Goal: Check status: Check status

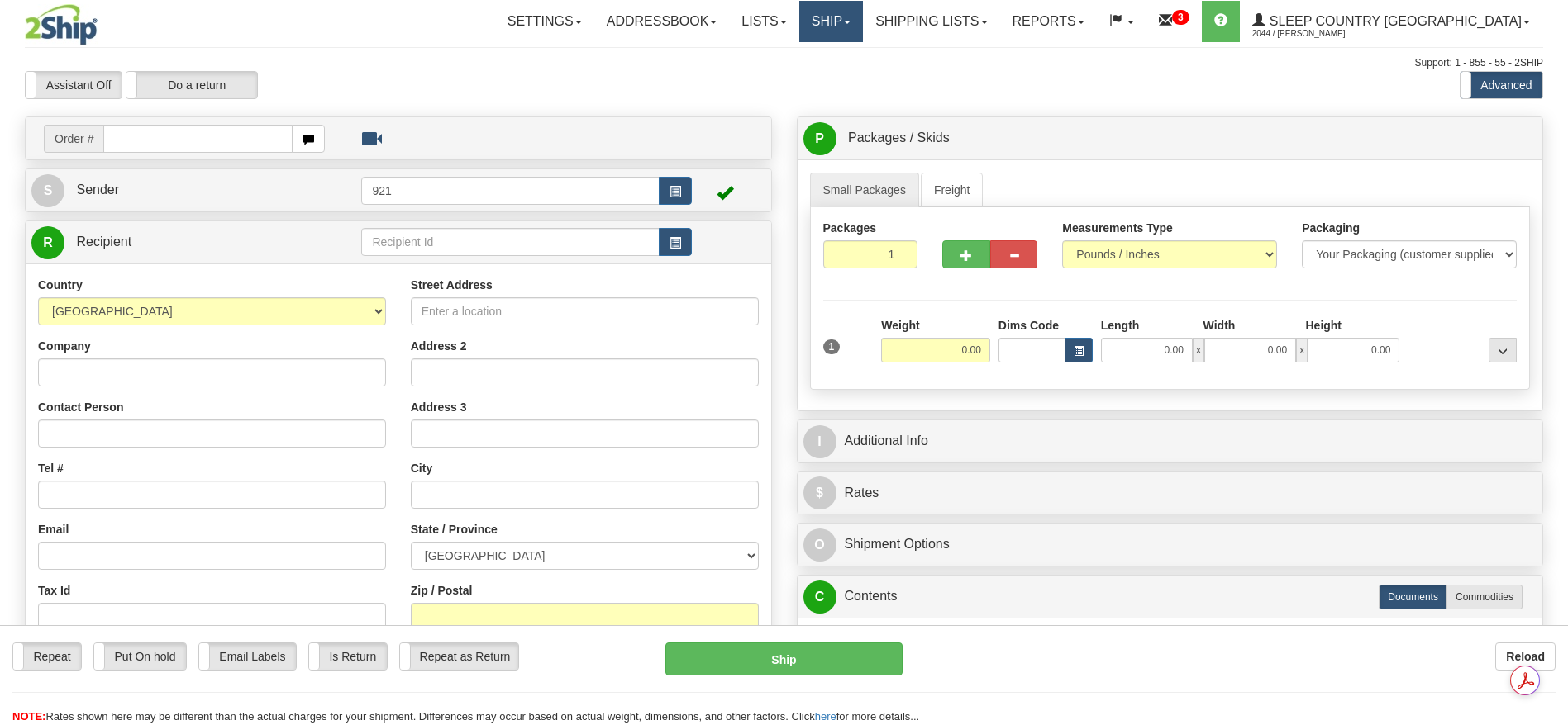
click at [863, 25] on link "Ship" at bounding box center [831, 21] width 64 height 41
click at [845, 75] on span "OnHold / Order Queue" at bounding box center [787, 79] width 116 height 13
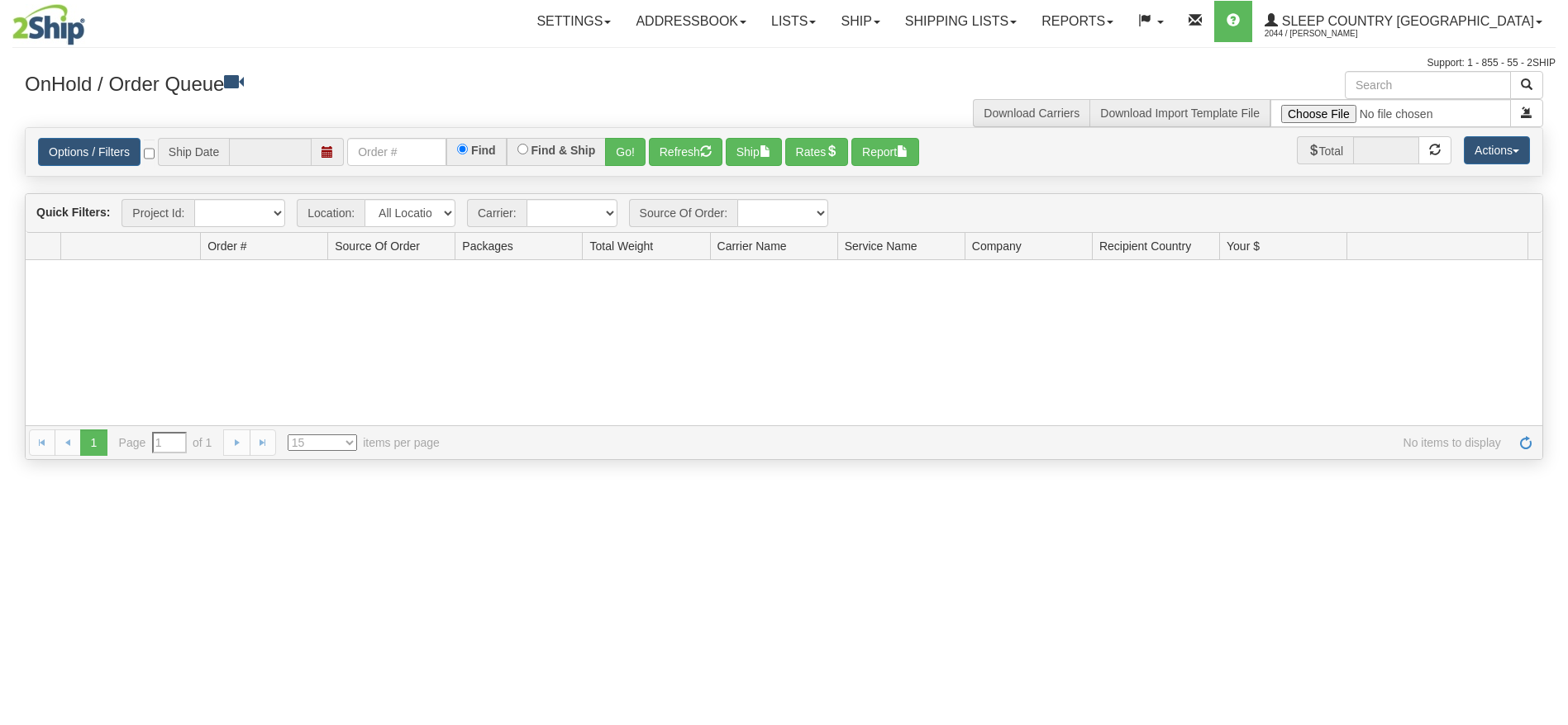
type input "[DATE]"
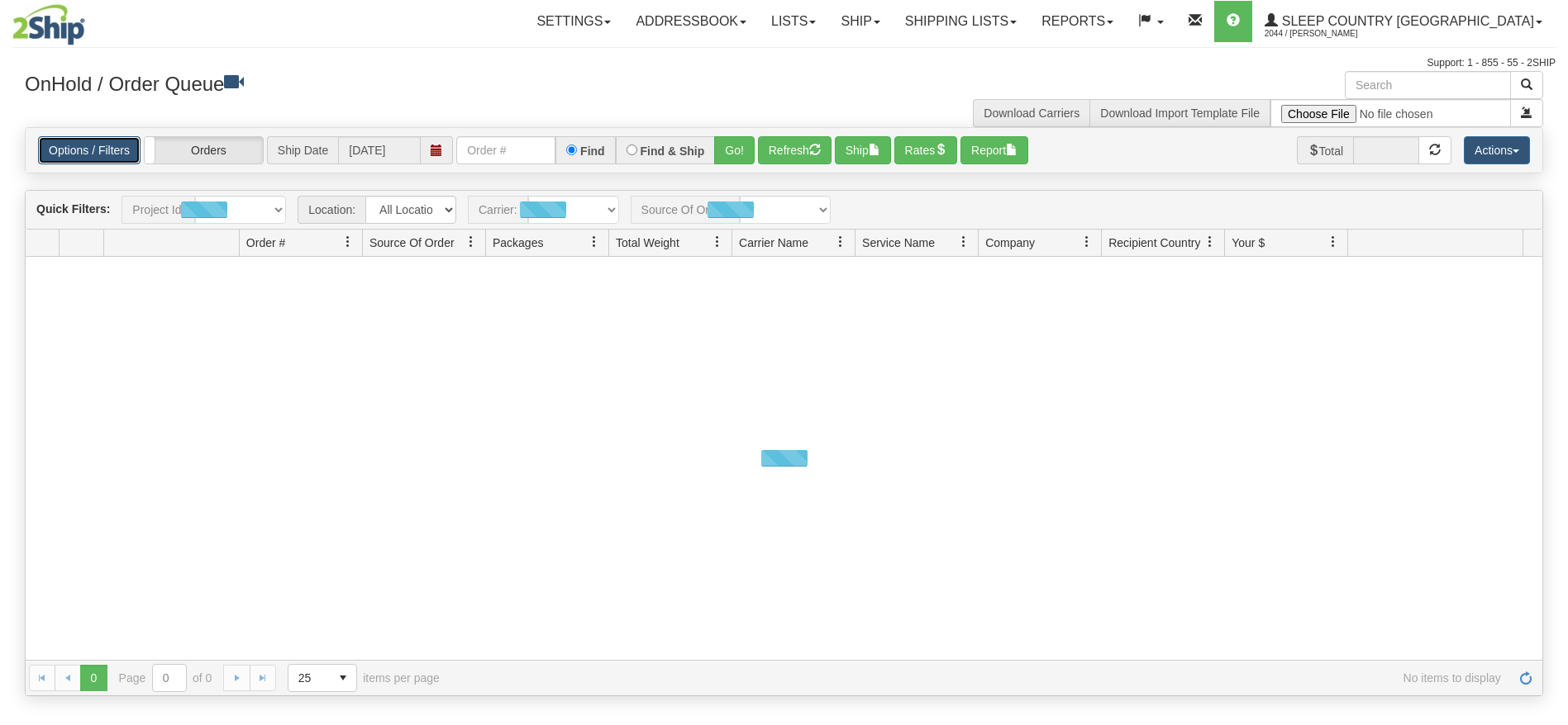
click at [107, 145] on link "Options / Filters" at bounding box center [89, 149] width 102 height 28
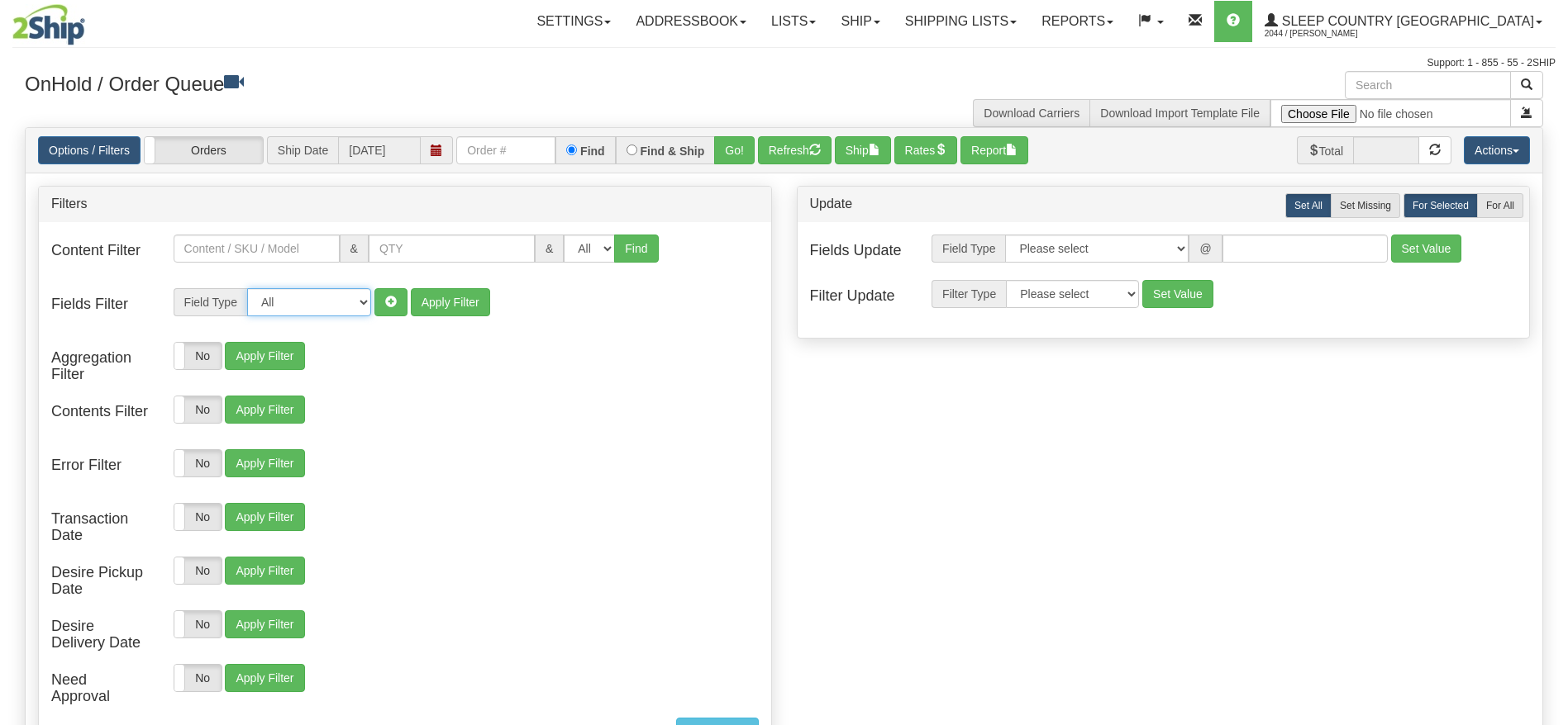
click at [355, 299] on select "All Contact Person Company Country Country & State/Province City Zip / Postal S…" at bounding box center [309, 302] width 124 height 28
select select "90"
click at [247, 288] on select "All Contact Person Company Country Country & State/Province City Zip / Postal S…" at bounding box center [309, 302] width 124 height 28
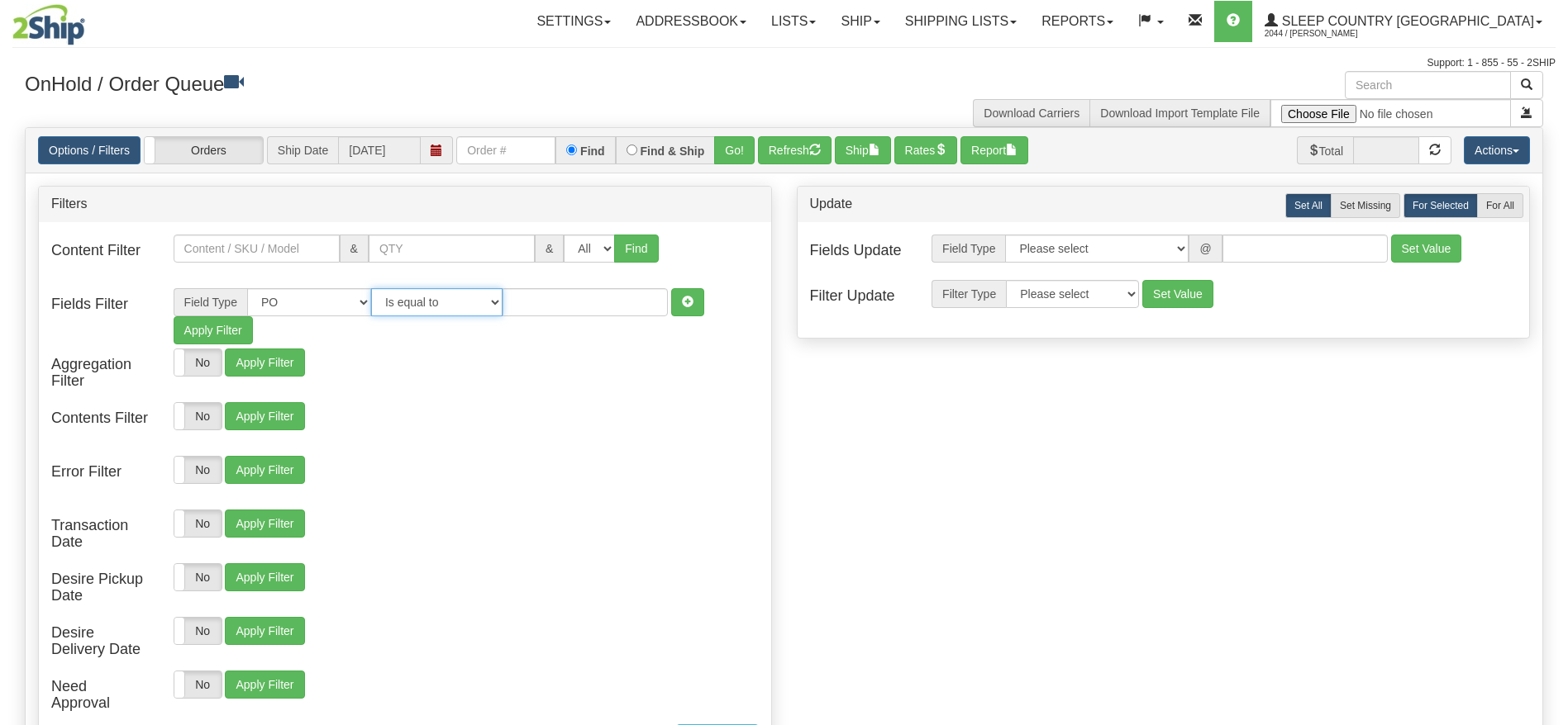
click at [501, 303] on select "Is equal to Is not equal to Contains Does not contains" at bounding box center [436, 302] width 132 height 28
select select "2"
click at [371, 288] on select "Is equal to Is not equal to Contains Does not contains" at bounding box center [436, 302] width 132 height 28
click at [542, 295] on input "text" at bounding box center [585, 302] width 166 height 28
type input "2500803"
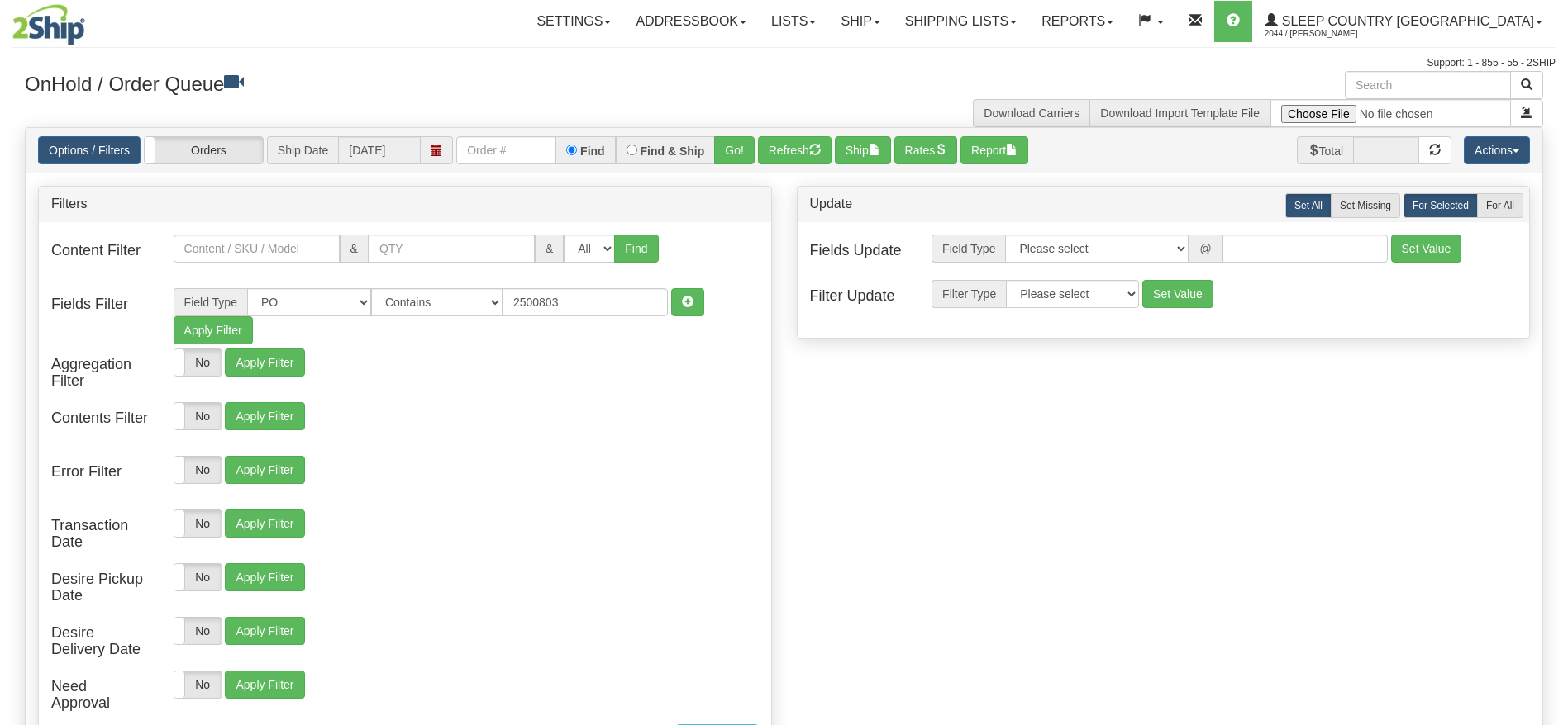
click at [661, 387] on div "Aggregation Filter Yes No Show Just Aggregated Yes No Apply Filter" at bounding box center [405, 373] width 733 height 49
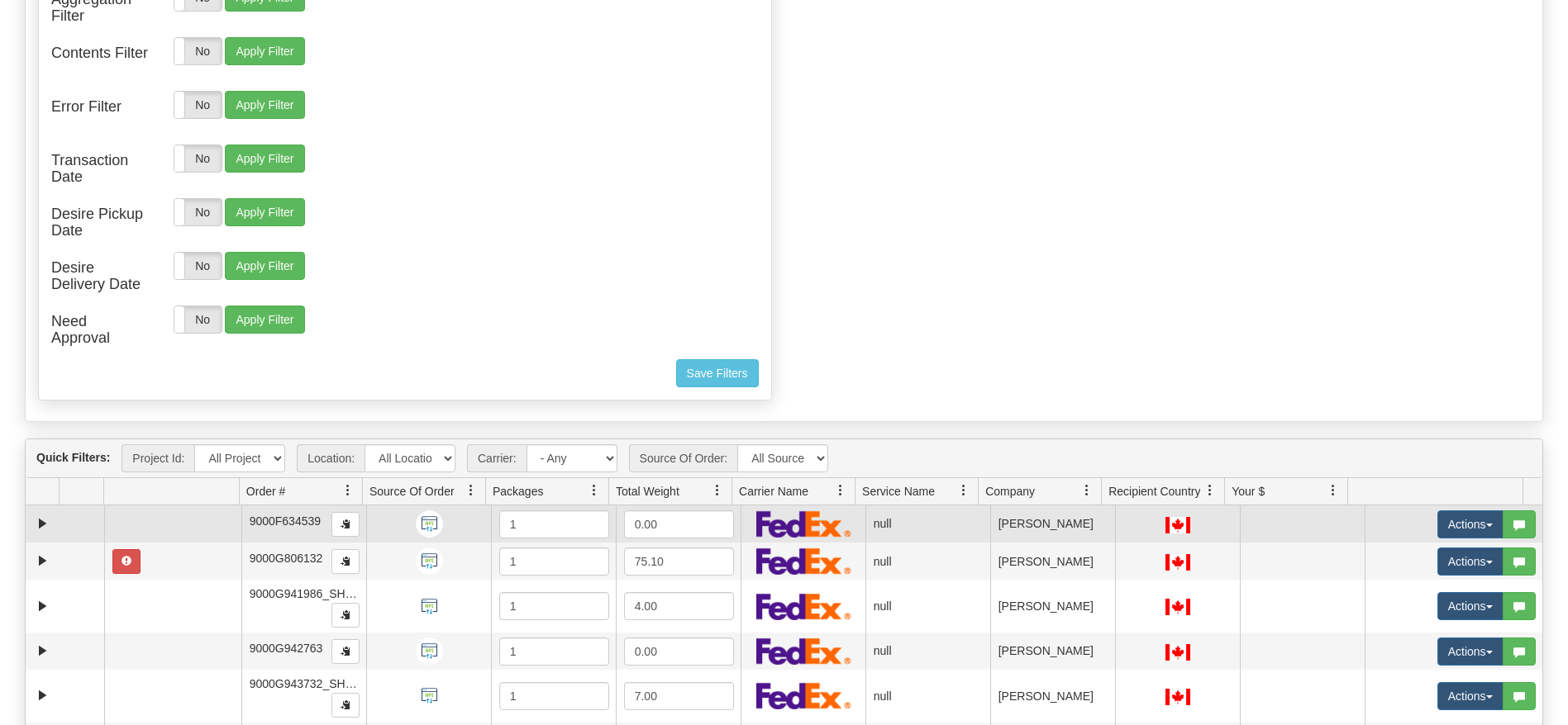
scroll to position [371, 0]
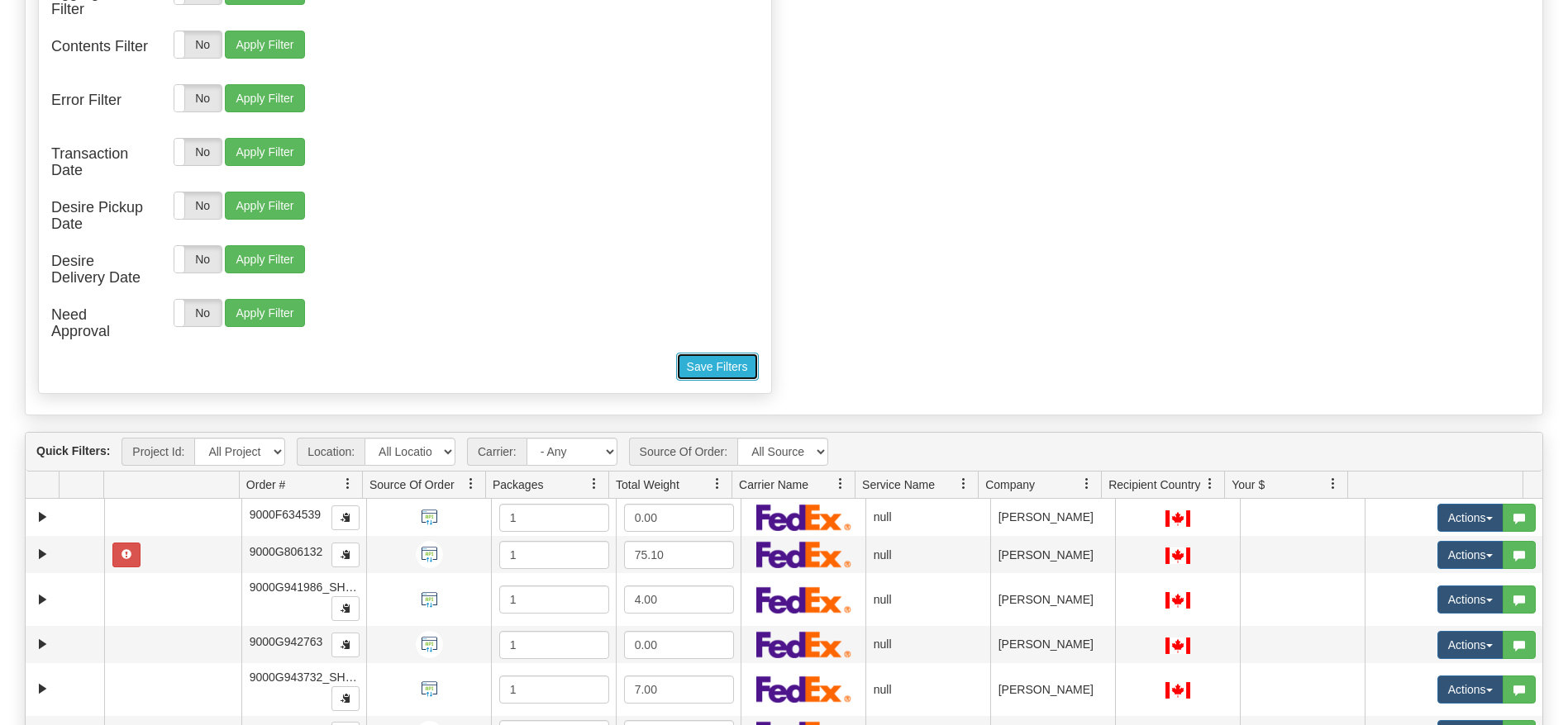
click at [707, 367] on button "Save Filters" at bounding box center [717, 366] width 82 height 28
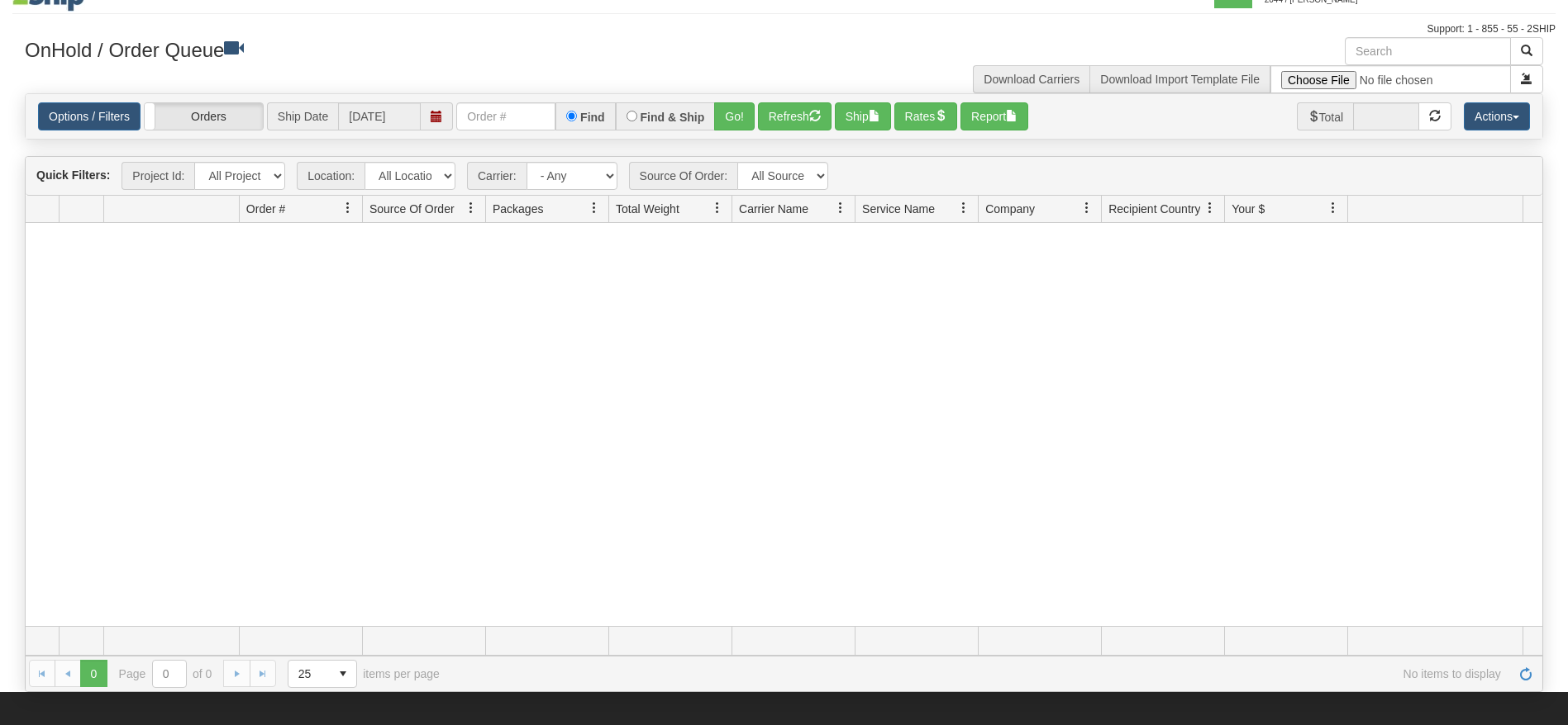
scroll to position [0, 0]
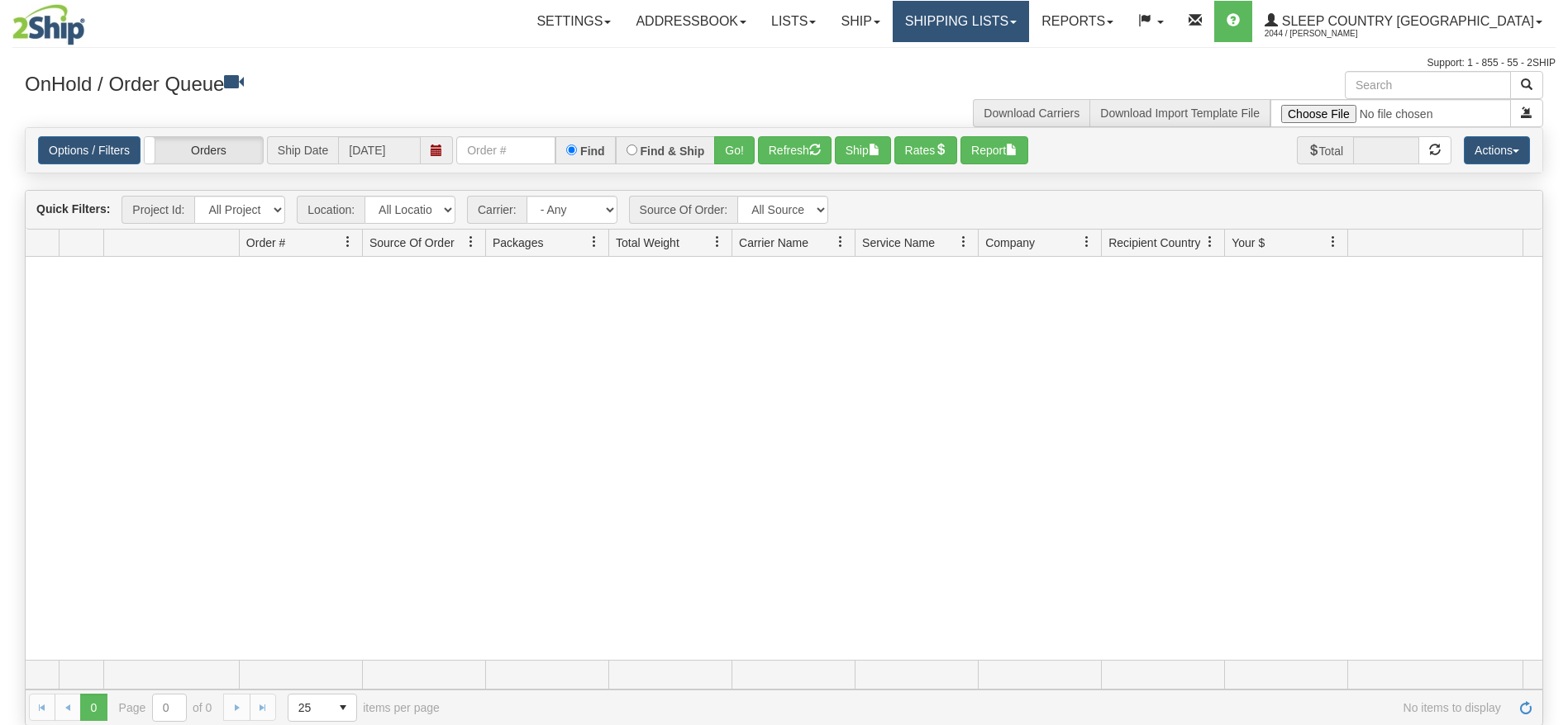
click at [1029, 22] on link "Shipping lists" at bounding box center [961, 21] width 136 height 41
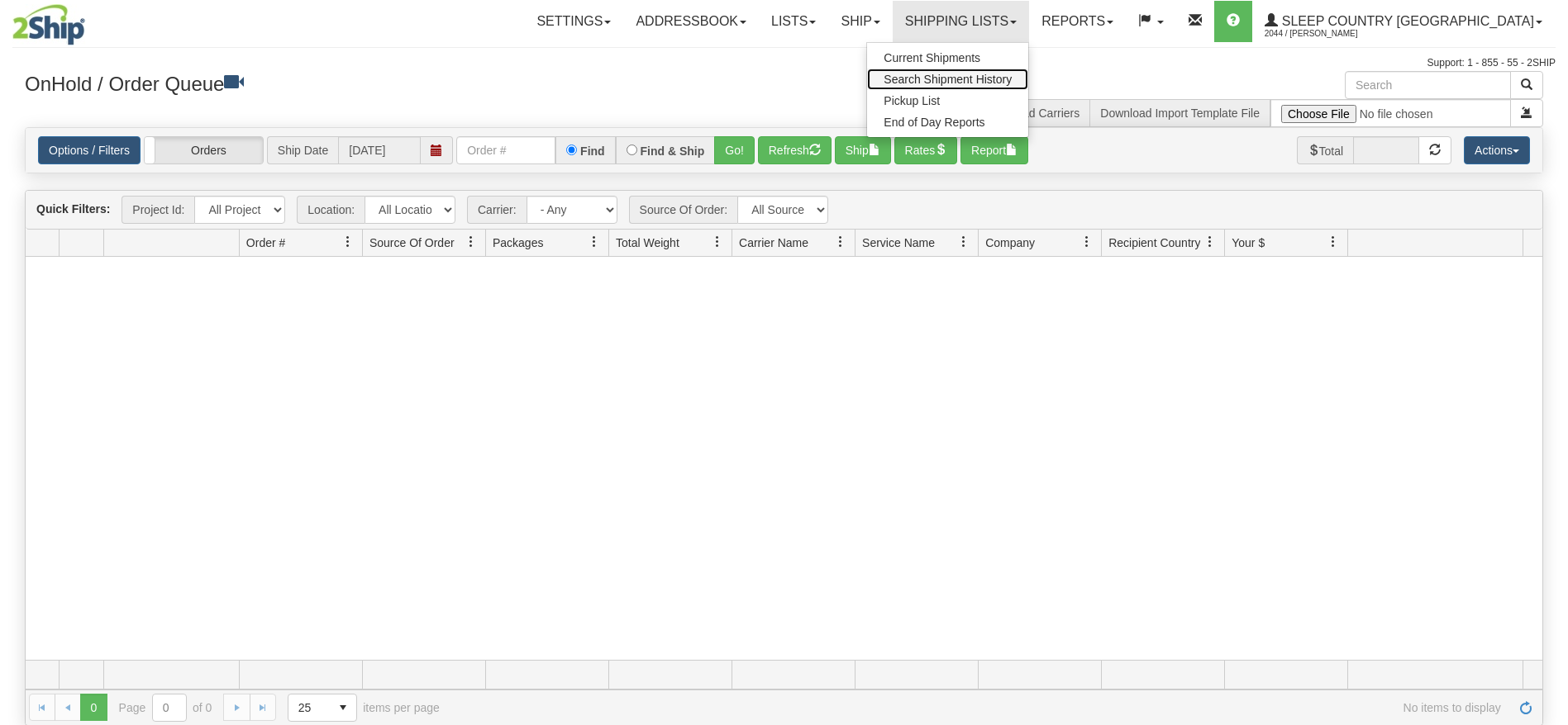
click at [1012, 77] on span "Search Shipment History" at bounding box center [947, 79] width 128 height 13
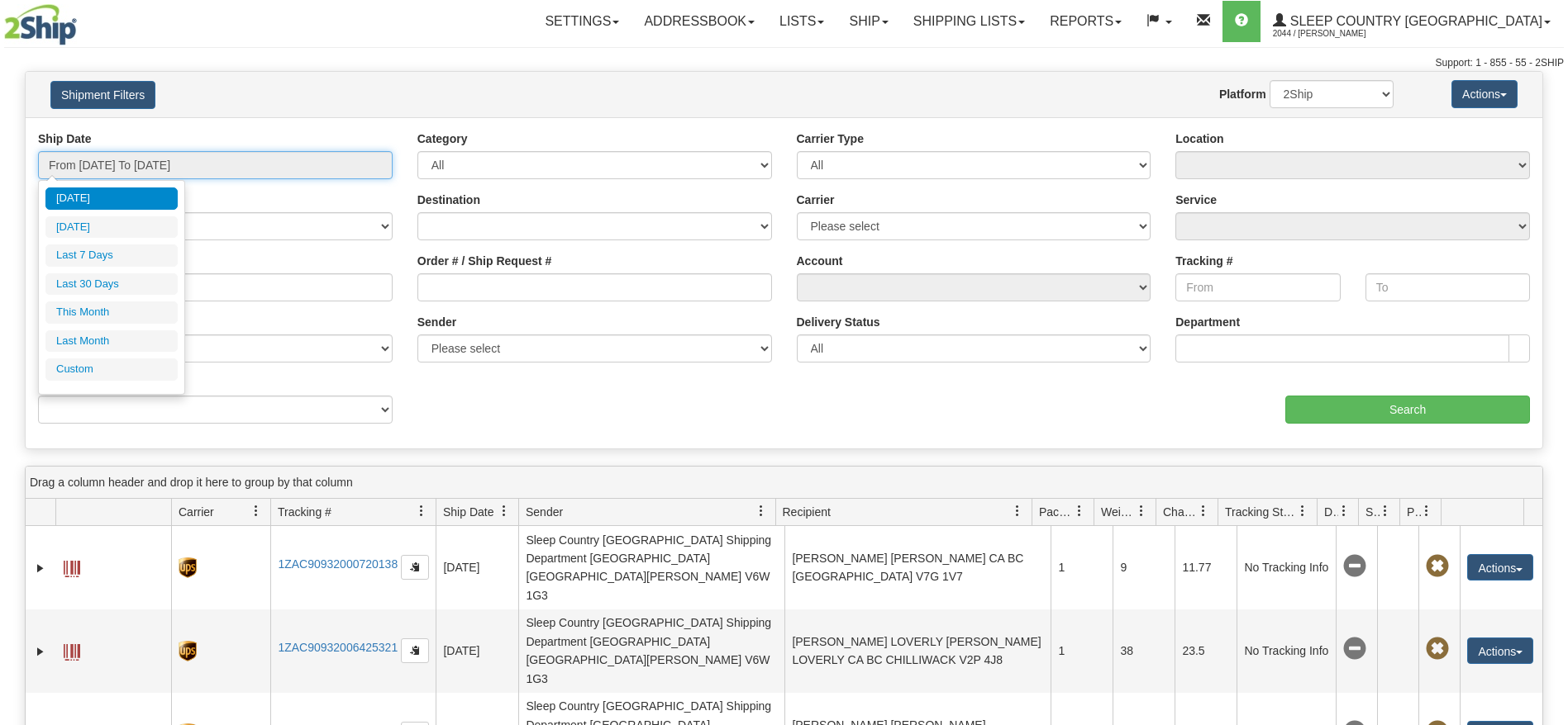
drag, startPoint x: 336, startPoint y: 166, endPoint x: 313, endPoint y: 192, distance: 34.7
click at [335, 164] on input "From 08/17/2025 To 08/18/2025" at bounding box center [215, 165] width 355 height 28
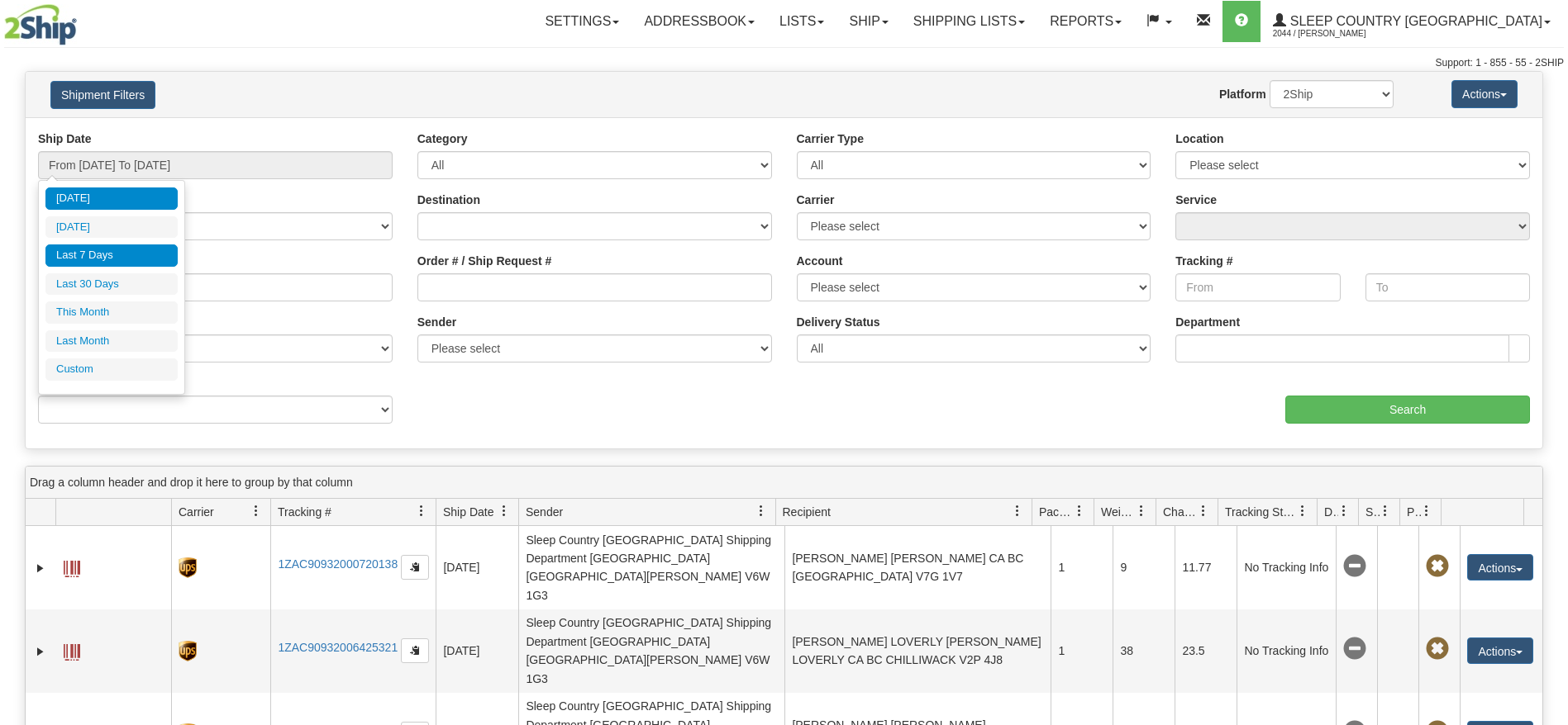
click at [145, 256] on li "Last 7 Days" at bounding box center [112, 255] width 133 height 22
type input "From 08/12/2025 To 08/18/2025"
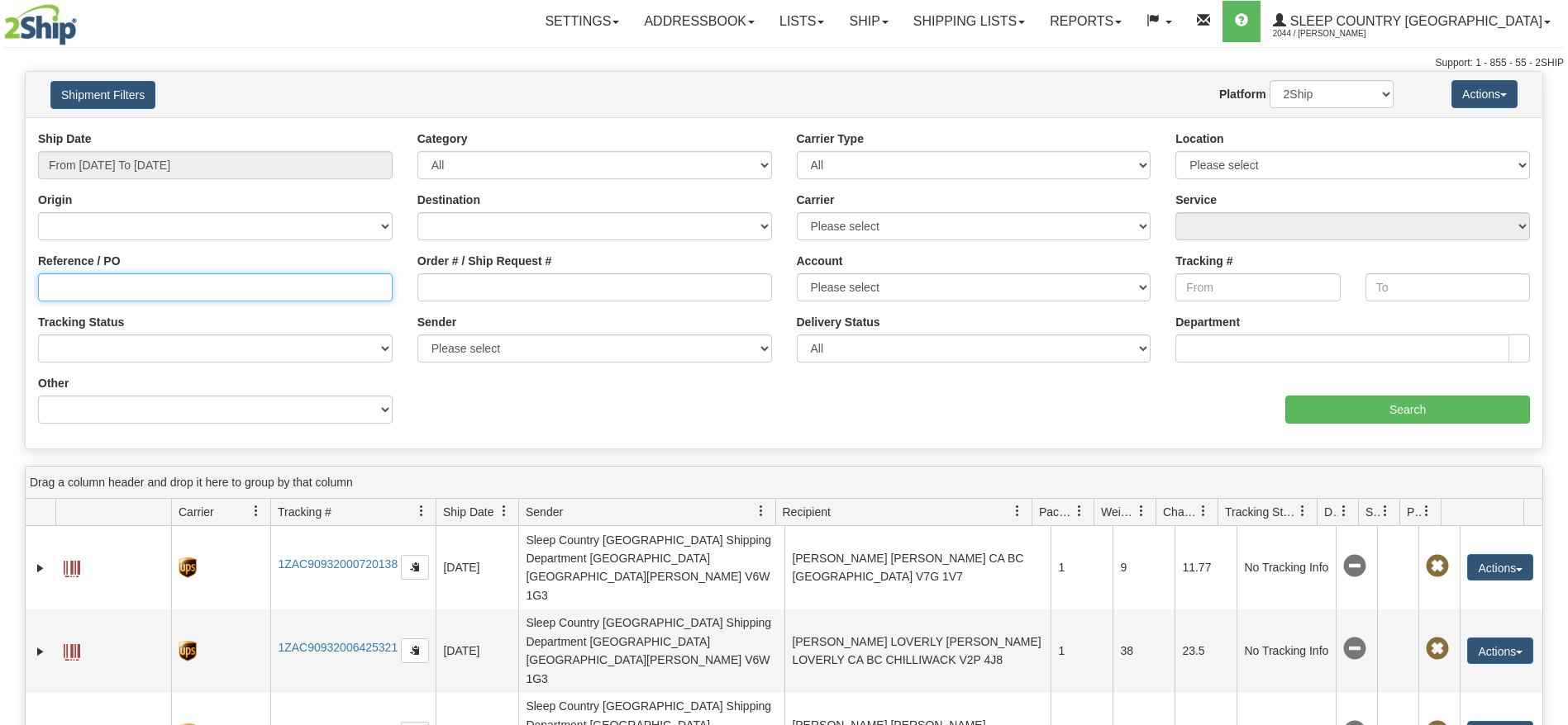
click at [167, 291] on input "Reference / PO" at bounding box center [215, 287] width 355 height 28
type input "2500803"
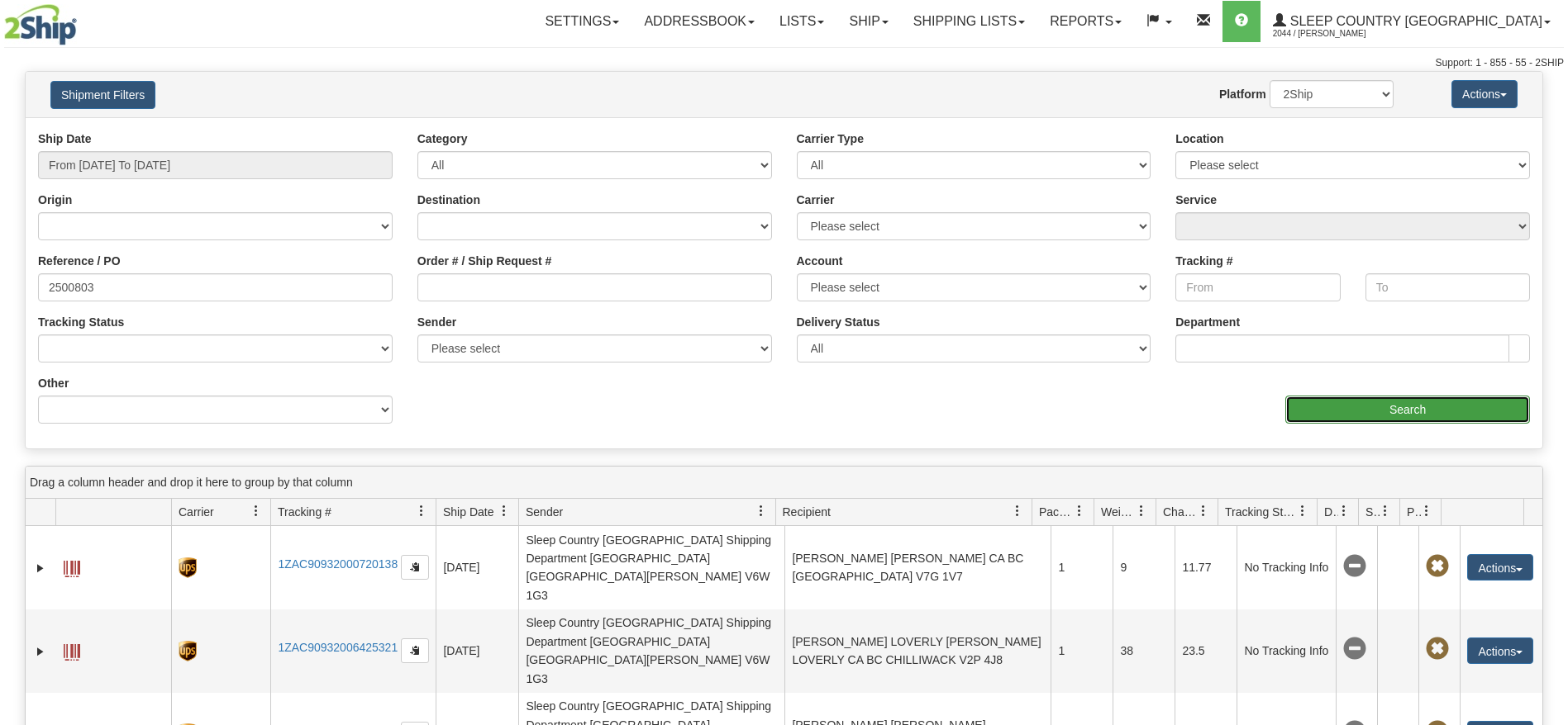
click at [1385, 405] on input "Search" at bounding box center [1407, 409] width 244 height 28
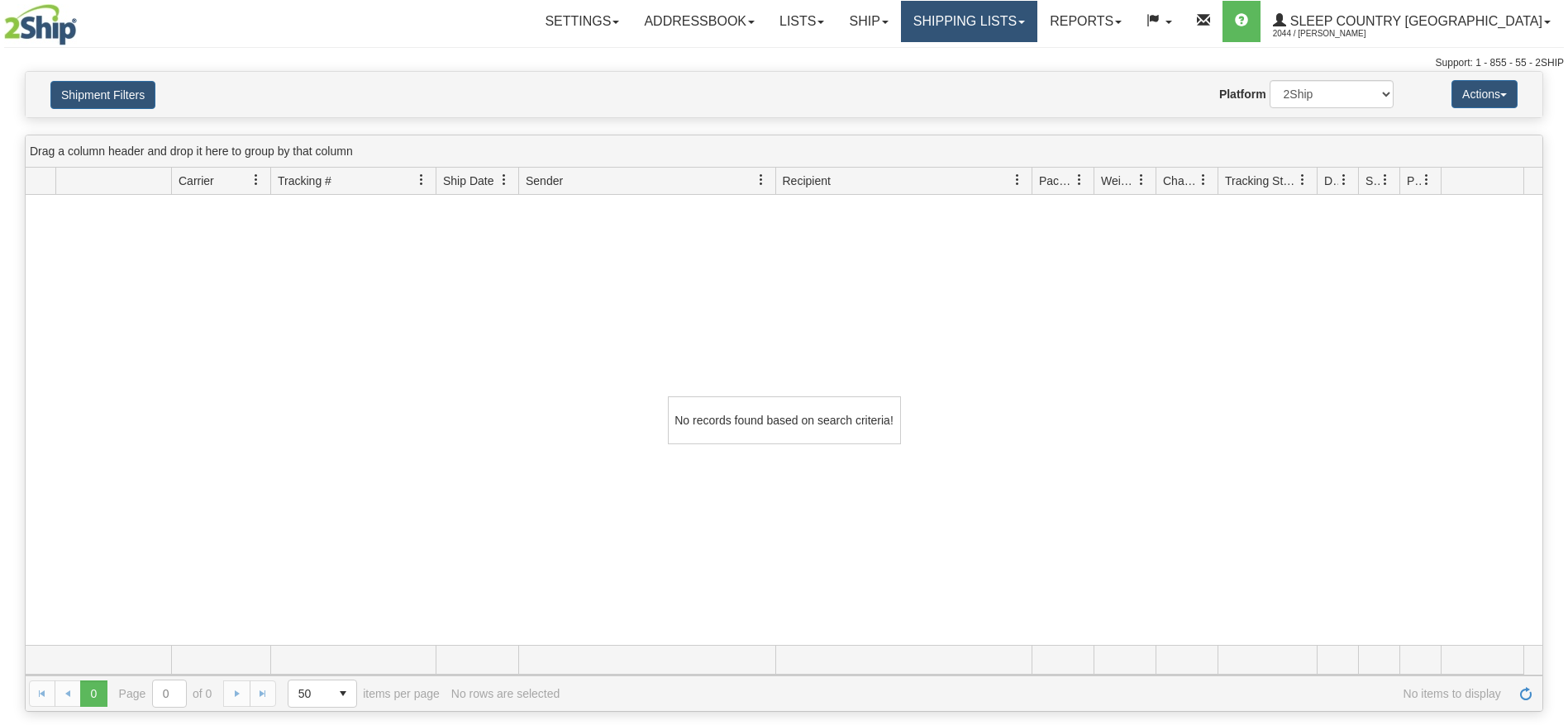
click at [1024, 20] on link "Shipping lists" at bounding box center [969, 21] width 136 height 41
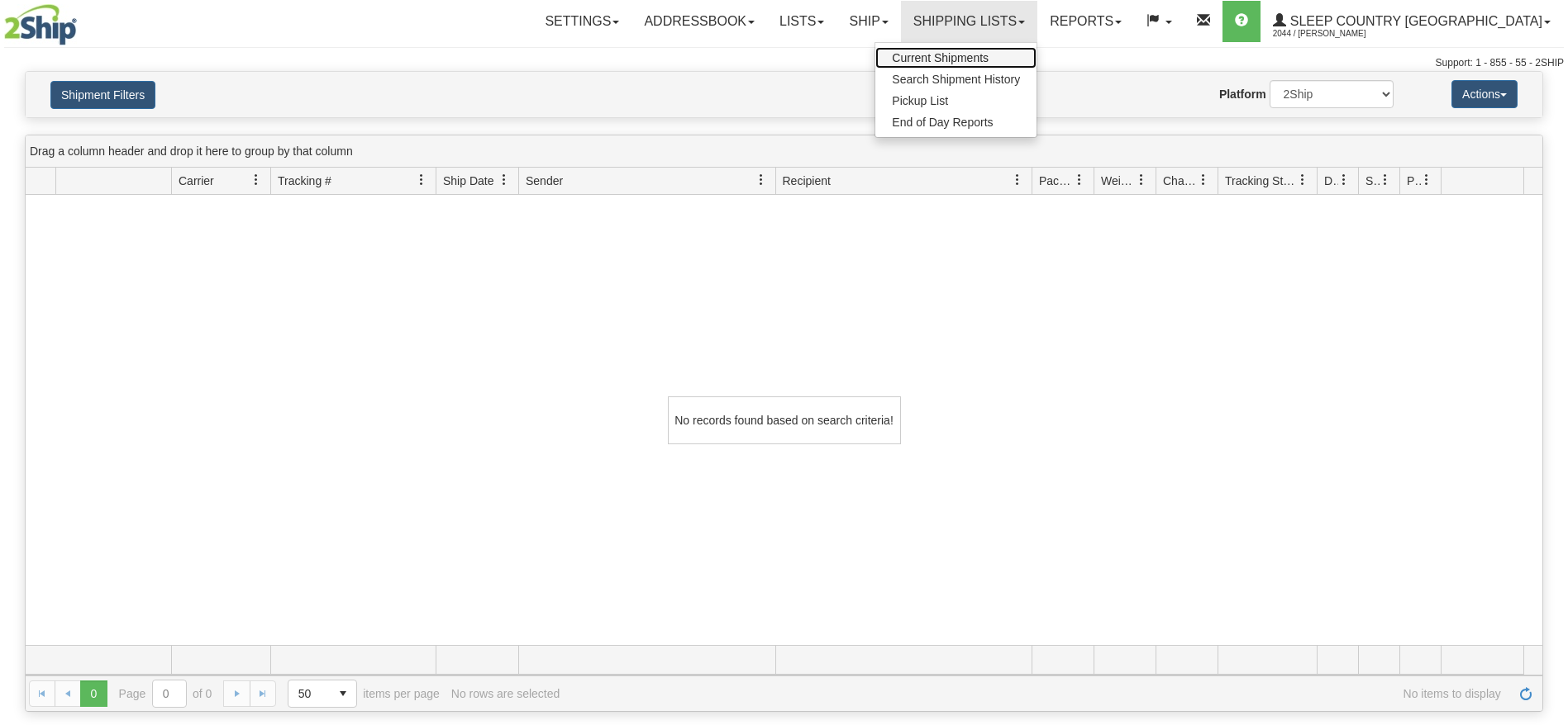
click at [989, 52] on span "Current Shipments" at bounding box center [940, 57] width 97 height 13
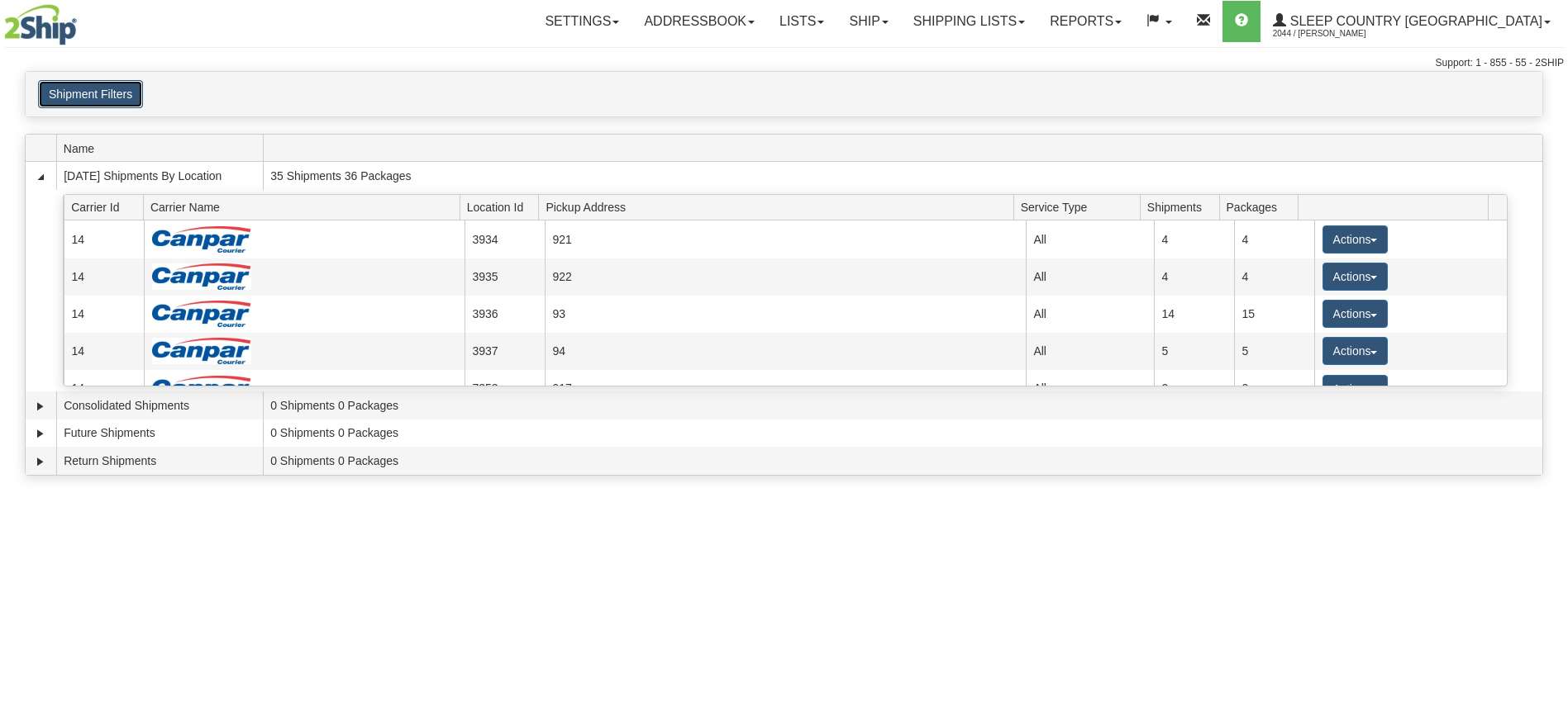
click at [107, 88] on button "Shipment Filters" at bounding box center [90, 94] width 105 height 28
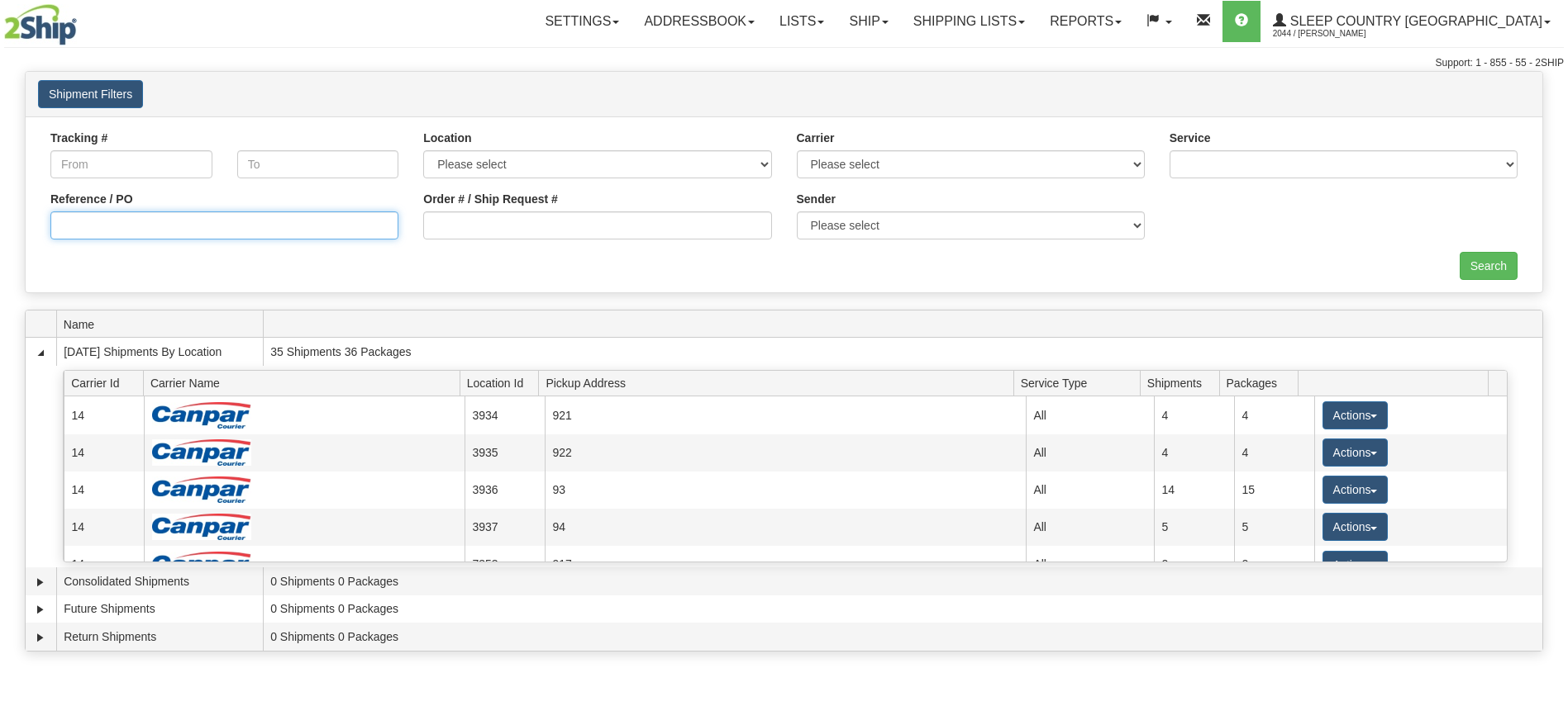
click at [132, 232] on input "Reference / PO" at bounding box center [224, 225] width 348 height 28
type input "2500803"
click at [1494, 259] on input "Search" at bounding box center [1488, 266] width 58 height 28
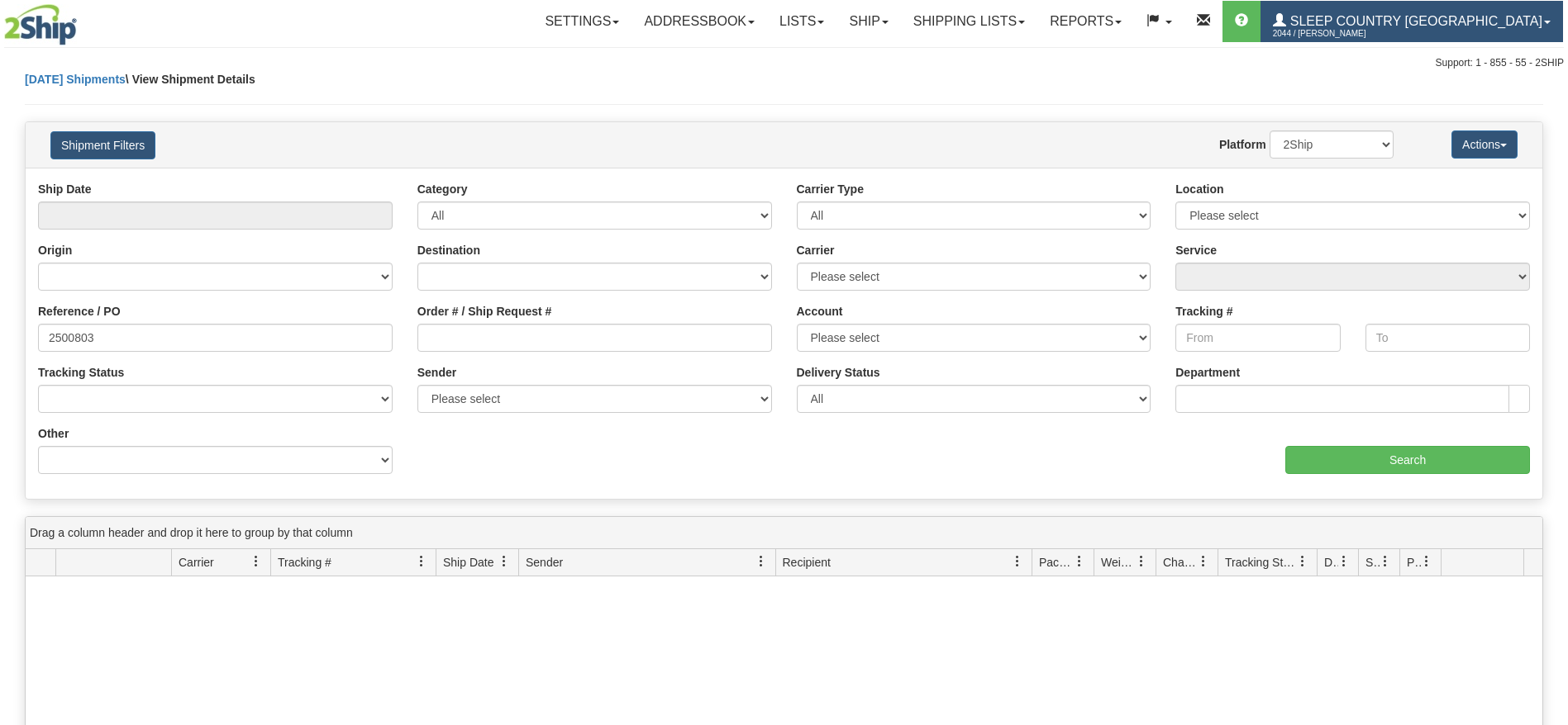
click at [1383, 13] on link "Sleep Country [GEOGRAPHIC_DATA] 2044 / [PERSON_NAME]" at bounding box center [1412, 21] width 303 height 41
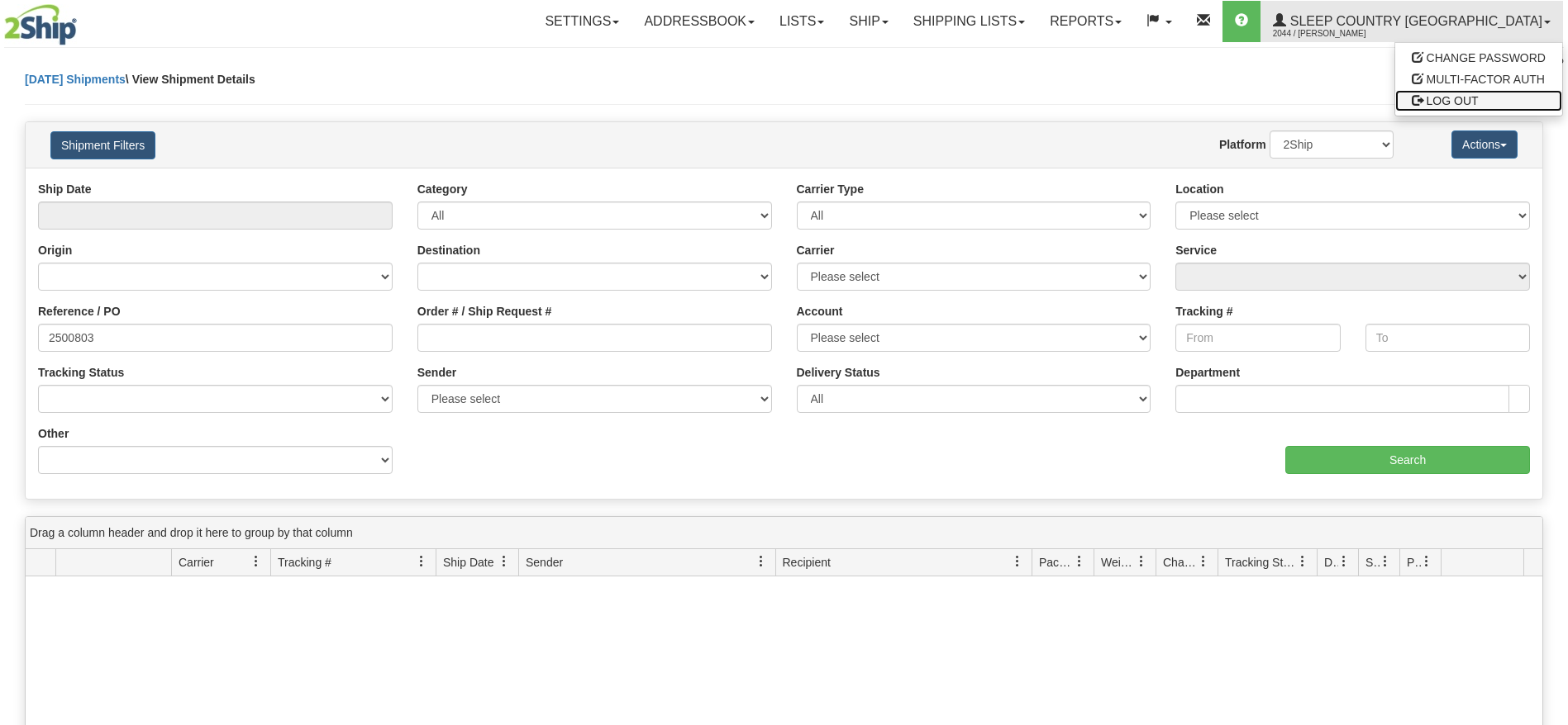
click at [1434, 96] on span "LOG OUT" at bounding box center [1452, 100] width 52 height 13
